Goal: Download file/media

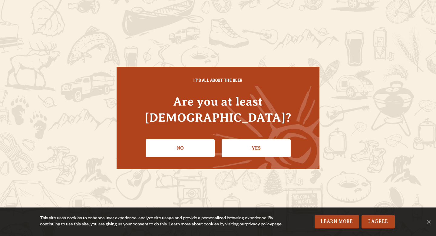
click at [250, 139] on link "Yes" at bounding box center [256, 148] width 69 height 18
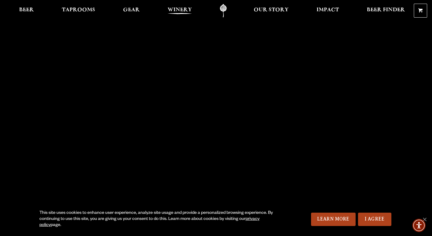
click at [175, 9] on span "Winery" at bounding box center [180, 10] width 24 height 5
click at [78, 11] on span "Taprooms" at bounding box center [78, 10] width 33 height 5
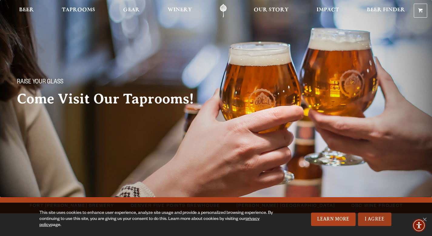
click at [371, 221] on link "I Agree" at bounding box center [374, 218] width 33 height 13
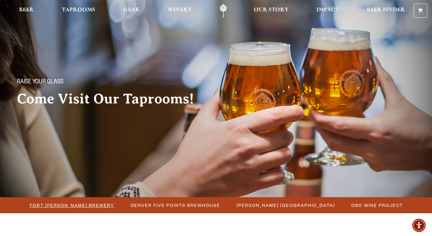
click at [114, 208] on span "Fort [PERSON_NAME] Brewery" at bounding box center [72, 205] width 85 height 9
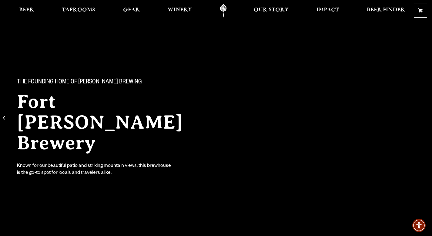
click at [28, 12] on span "Beer" at bounding box center [26, 10] width 15 height 5
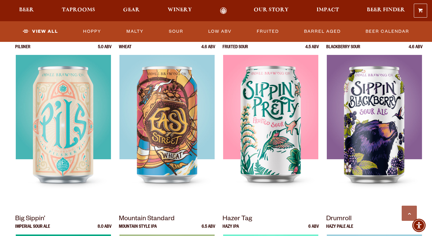
scroll to position [447, 0]
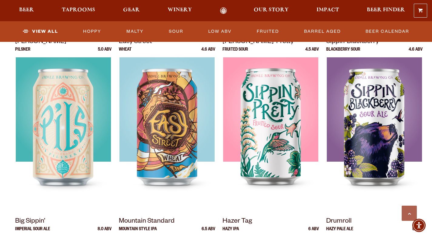
drag, startPoint x: 434, startPoint y: 18, endPoint x: 435, endPoint y: 72, distance: 53.9
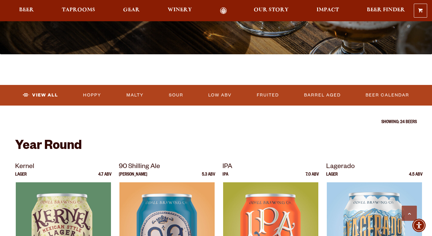
scroll to position [167, 0]
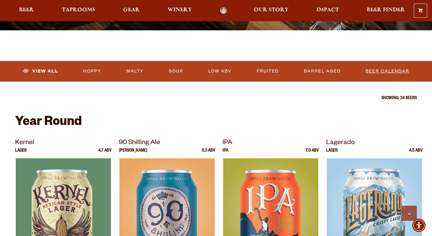
click at [393, 74] on link "Beer Calendar" at bounding box center [387, 71] width 48 height 14
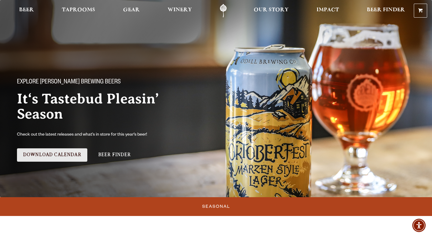
click at [70, 154] on link "Download Calendar" at bounding box center [52, 154] width 70 height 13
